Goal: Task Accomplishment & Management: Manage account settings

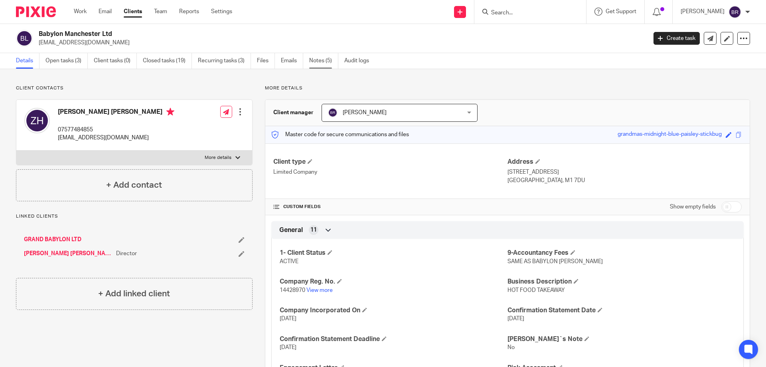
click at [322, 58] on link "Notes (5)" at bounding box center [323, 61] width 29 height 16
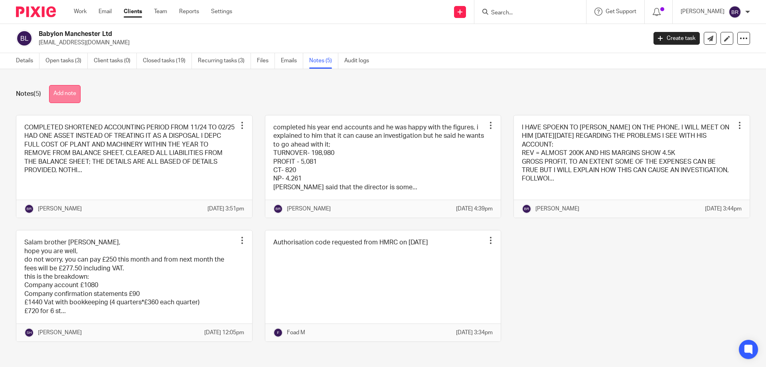
click at [71, 88] on button "Add note" at bounding box center [65, 94] width 32 height 18
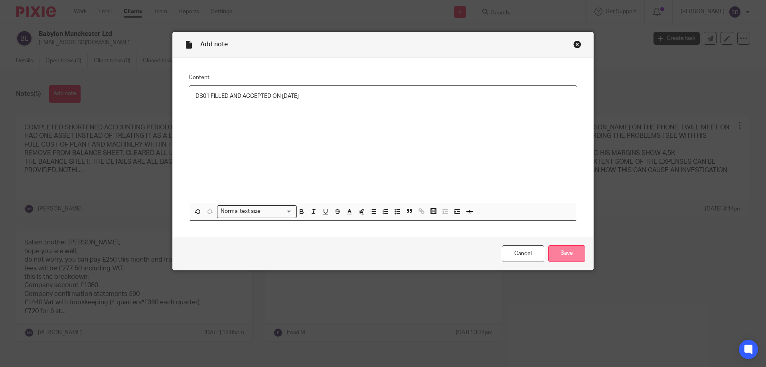
click at [571, 256] on input "Save" at bounding box center [566, 253] width 37 height 17
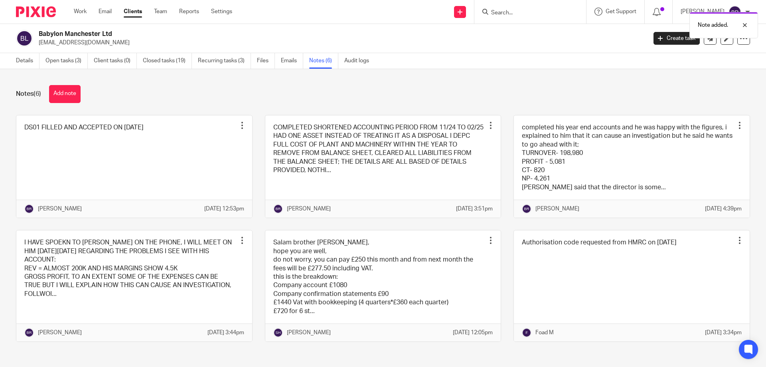
click at [14, 62] on div "Details Open tasks (3) Client tasks (0) Closed tasks (19) Recurring tasks (3) F…" at bounding box center [194, 61] width 389 height 16
click at [16, 61] on link "Details" at bounding box center [28, 61] width 24 height 16
